Goal: Task Accomplishment & Management: Manage account settings

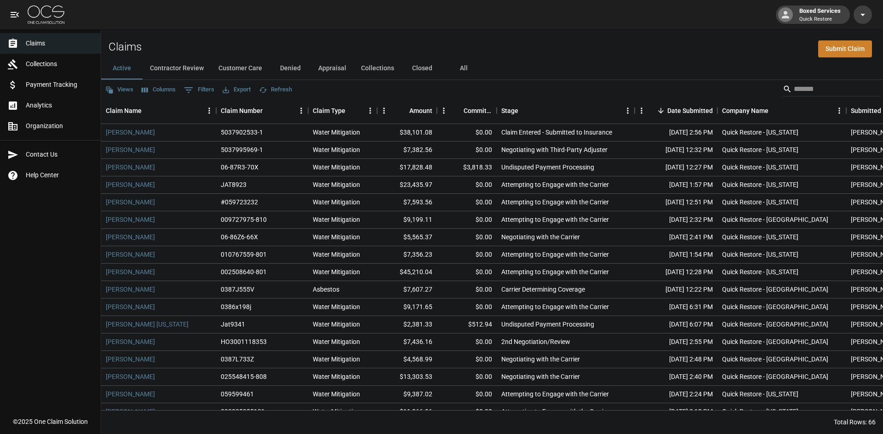
click at [157, 90] on button "Columns" at bounding box center [158, 90] width 39 height 14
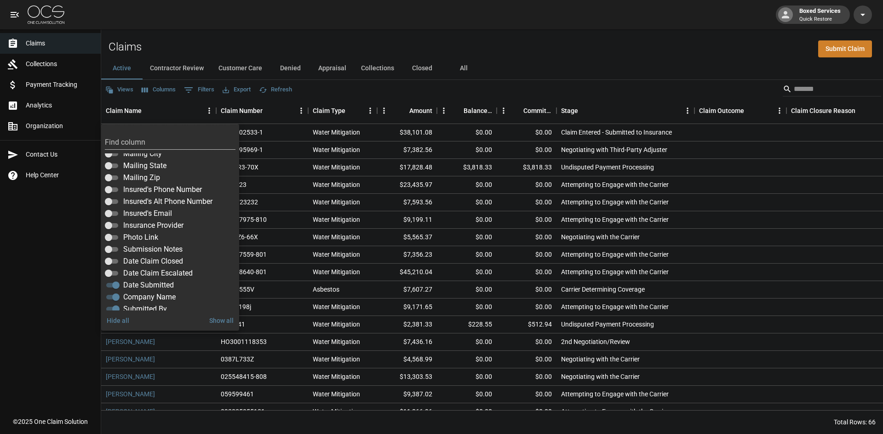
scroll to position [161, 0]
click at [459, 70] on button "All" at bounding box center [463, 68] width 41 height 22
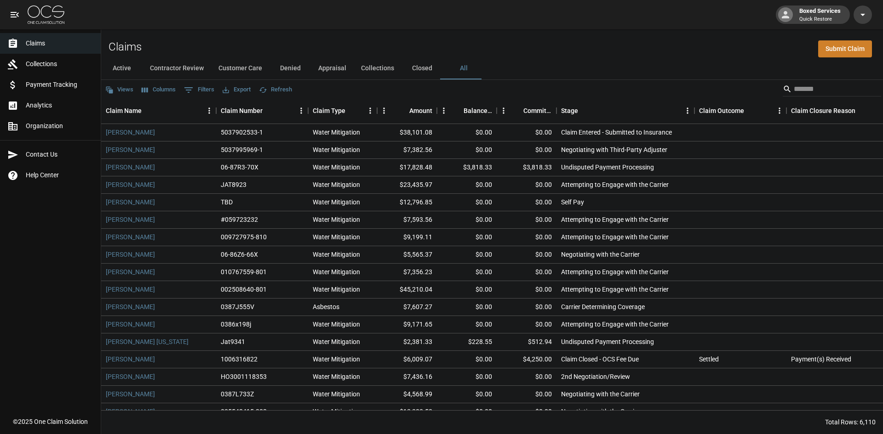
click at [167, 93] on button "Columns" at bounding box center [158, 90] width 39 height 14
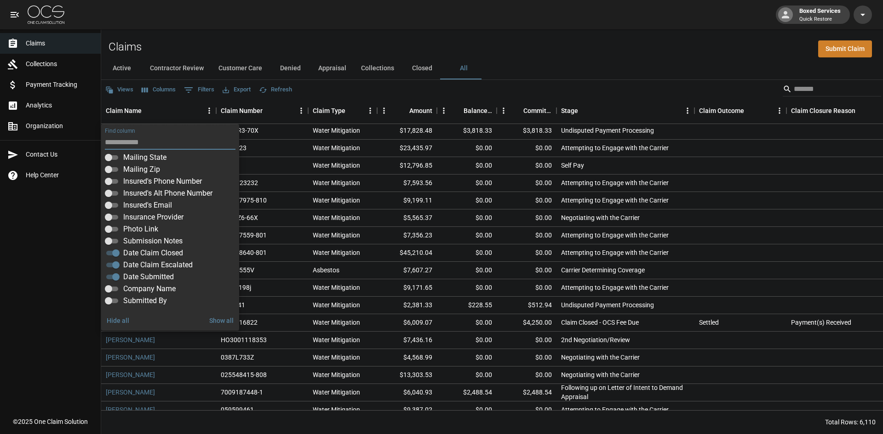
scroll to position [138, 0]
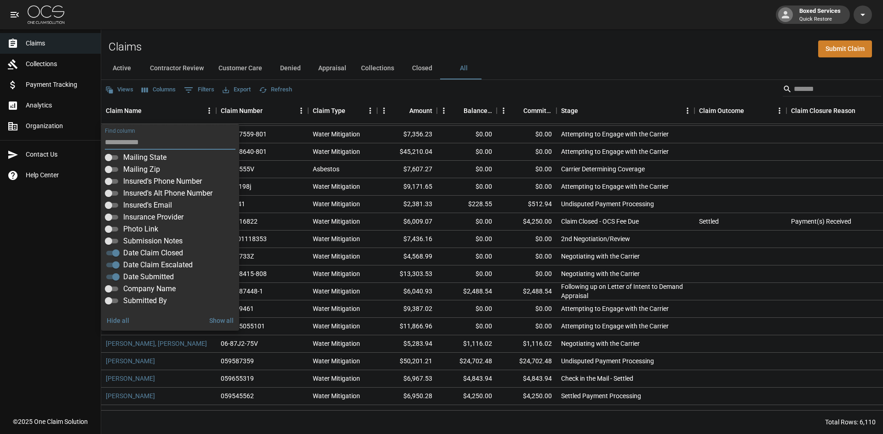
click at [335, 28] on div "Boxed Services Quick Restore" at bounding box center [441, 14] width 883 height 29
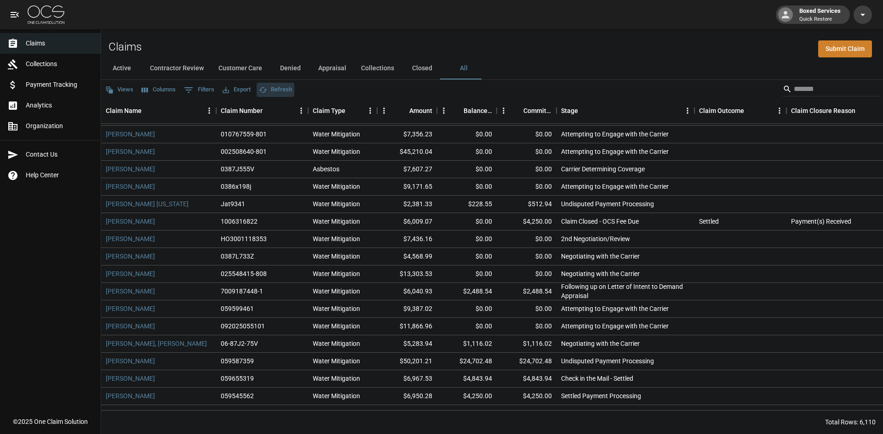
click at [272, 91] on button "Refresh" at bounding box center [276, 90] width 38 height 14
click at [232, 88] on button "Export" at bounding box center [236, 90] width 33 height 14
click at [259, 131] on li "Download as Excel" at bounding box center [258, 125] width 76 height 17
